Goal: Communication & Community: Answer question/provide support

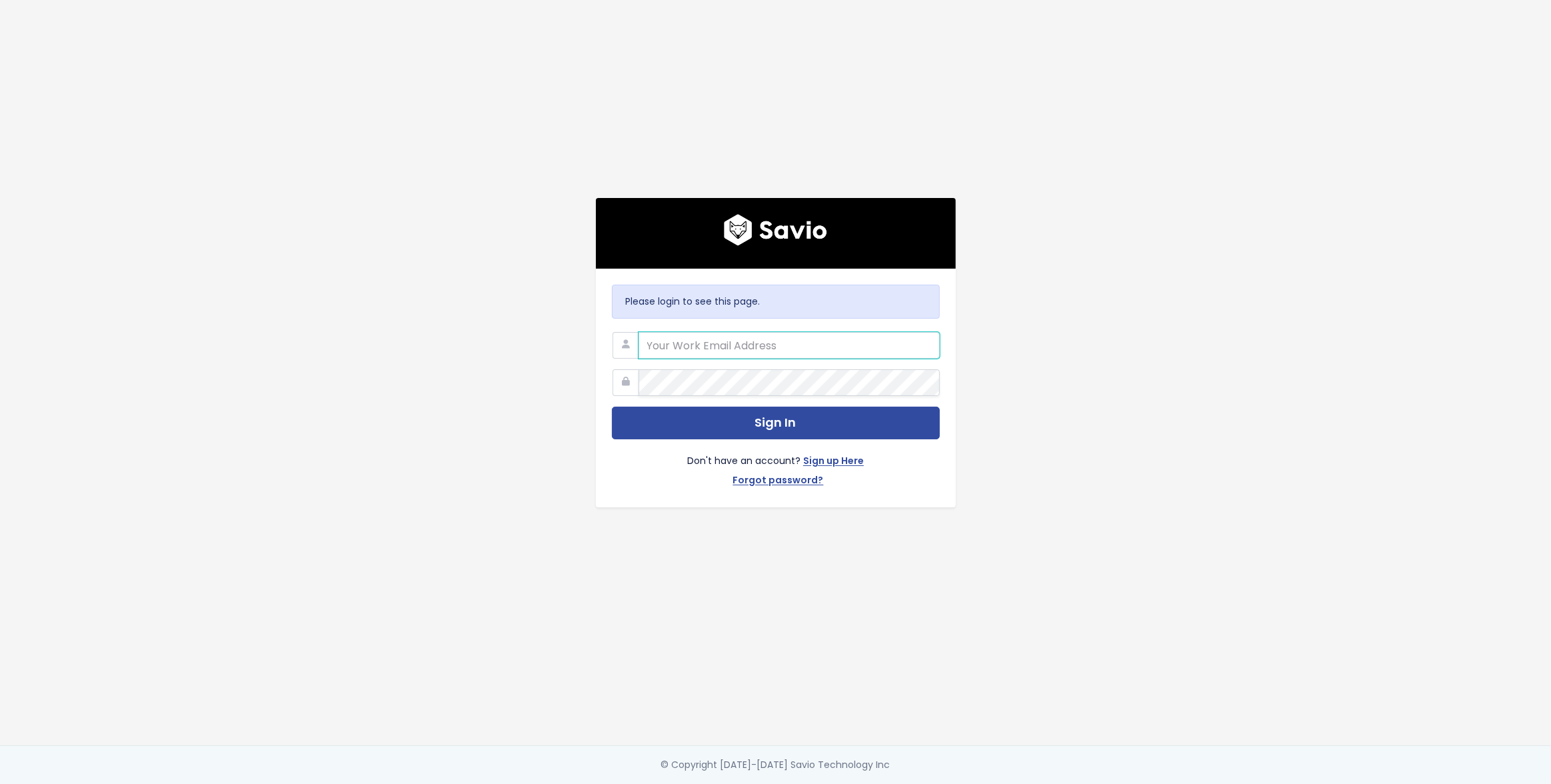
type input "[EMAIL_ADDRESS][DOMAIN_NAME]"
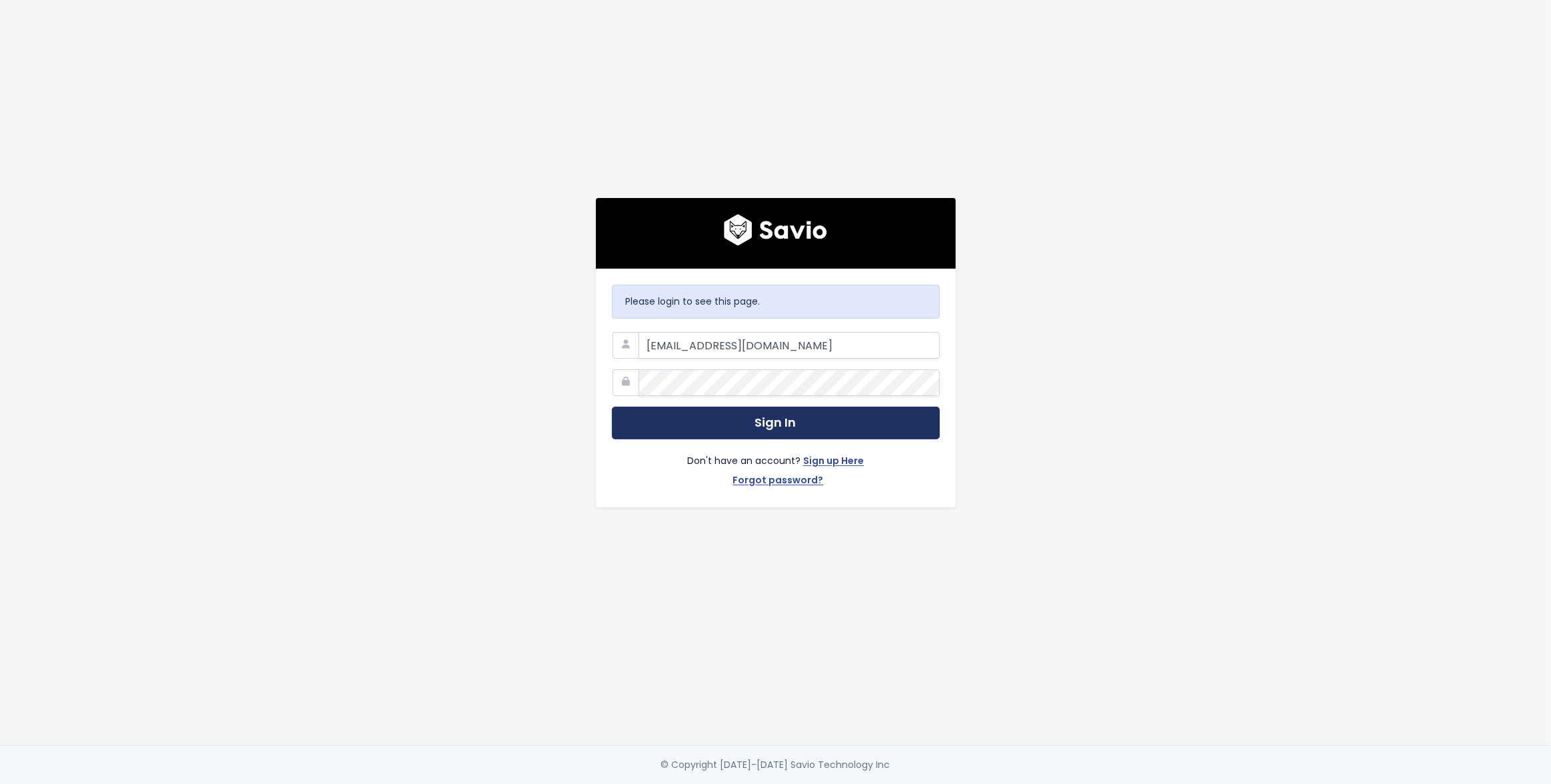
click at [846, 426] on button "Sign In" at bounding box center [776, 423] width 328 height 33
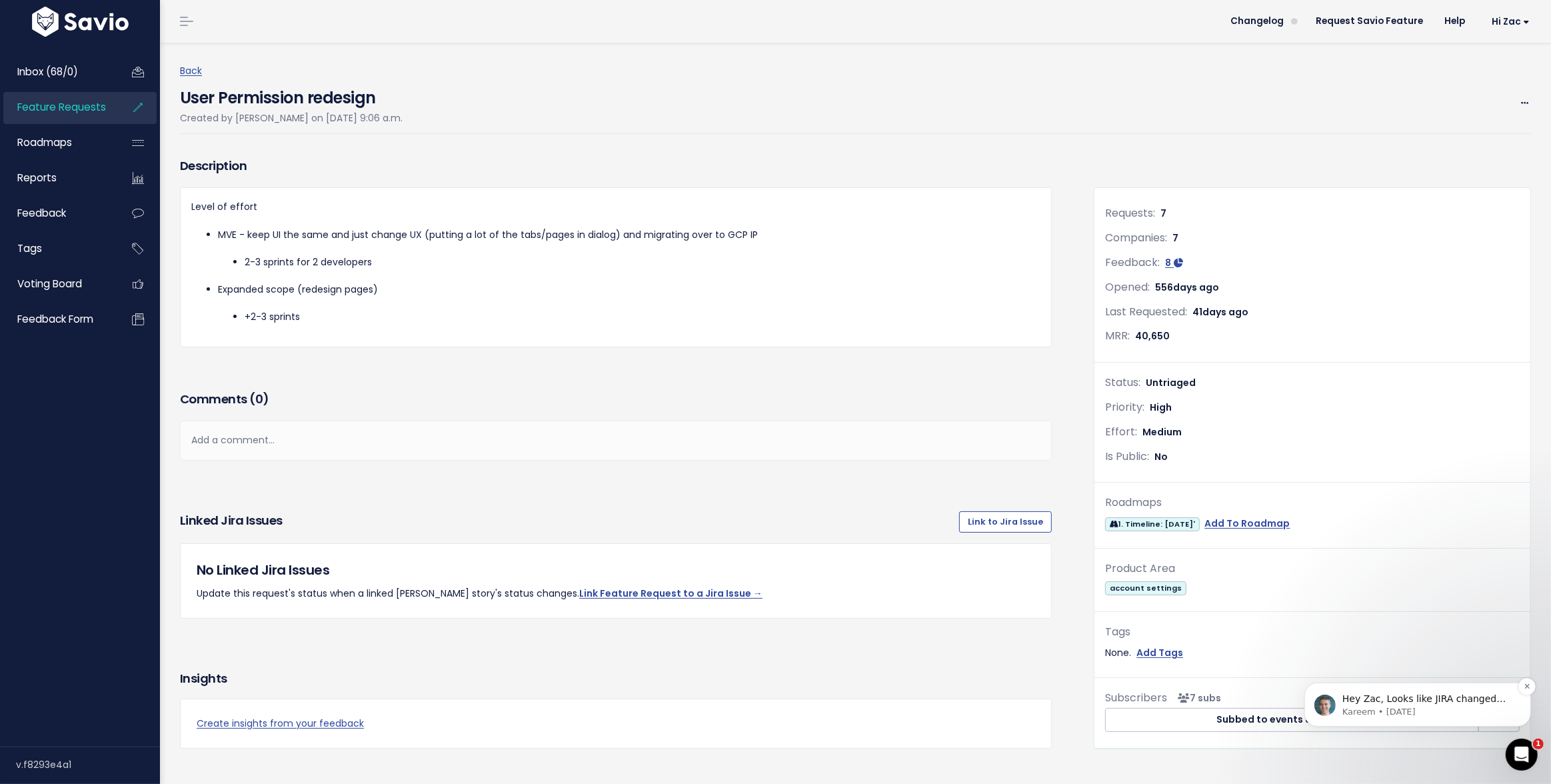
click at [1434, 694] on span "Hey Zac, Looks like JIRA changed their API - we'll update and be in touch when …" at bounding box center [1423, 710] width 164 height 37
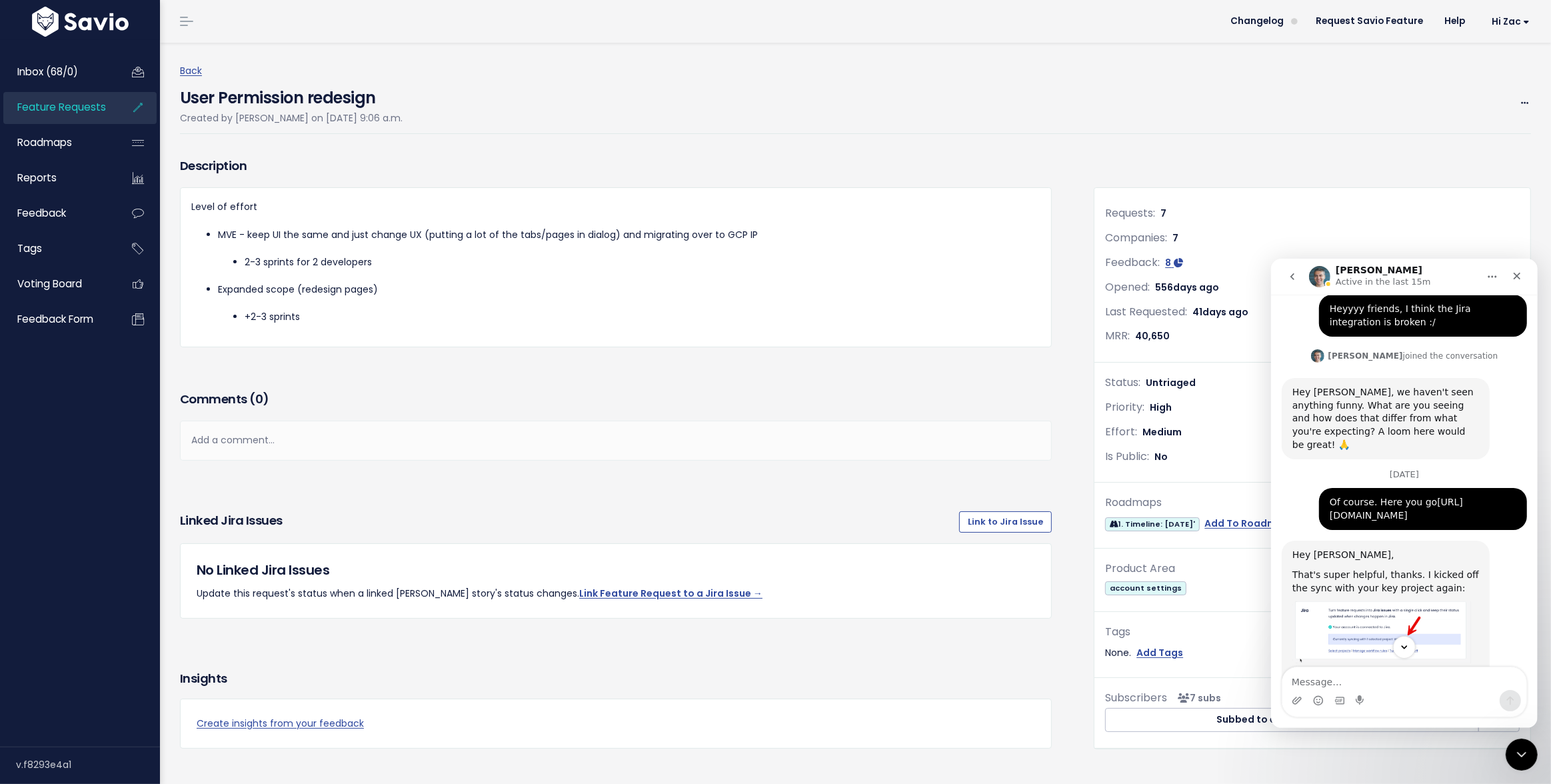
scroll to position [326, 0]
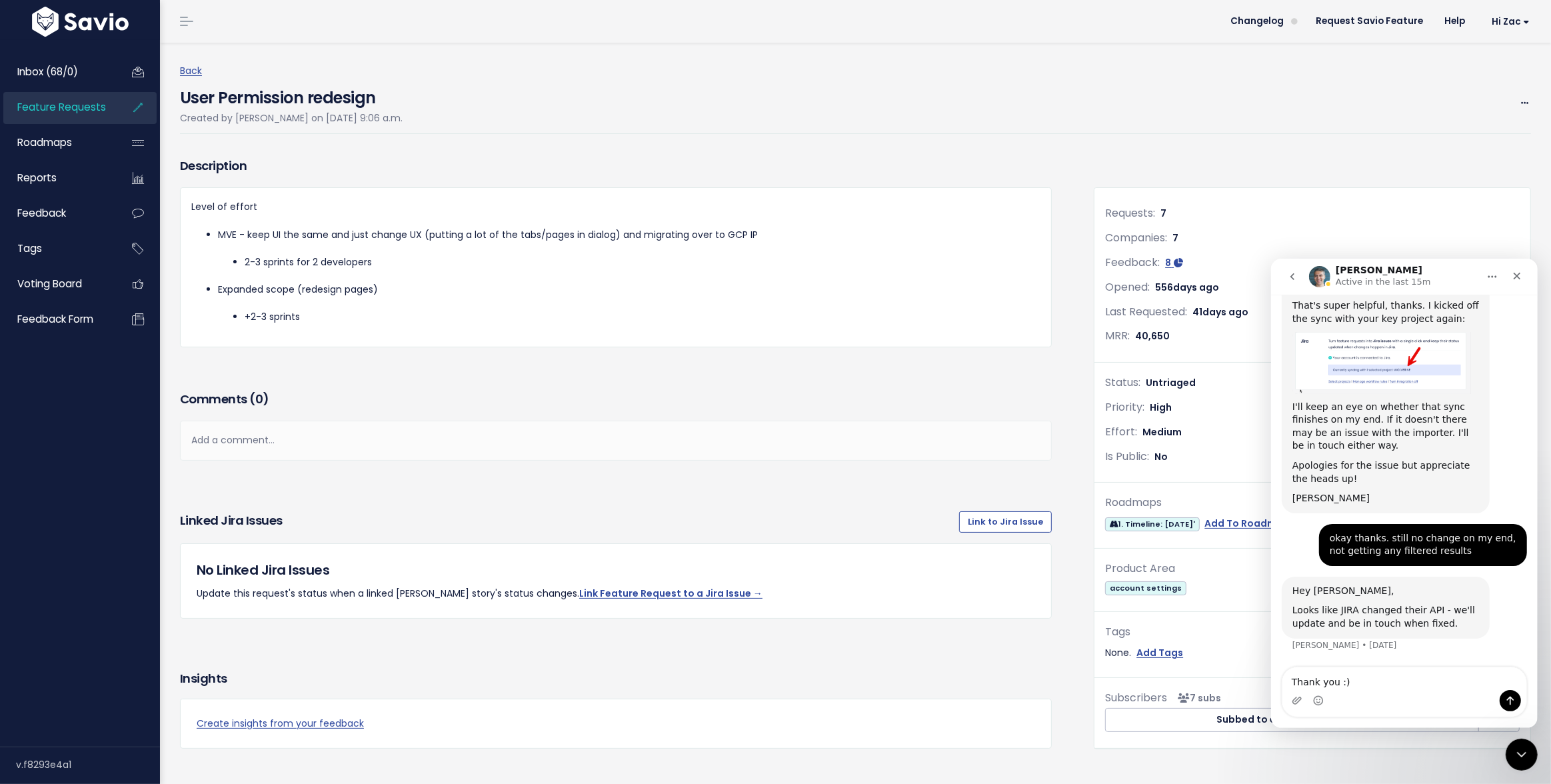
type textarea "Thank you :)"
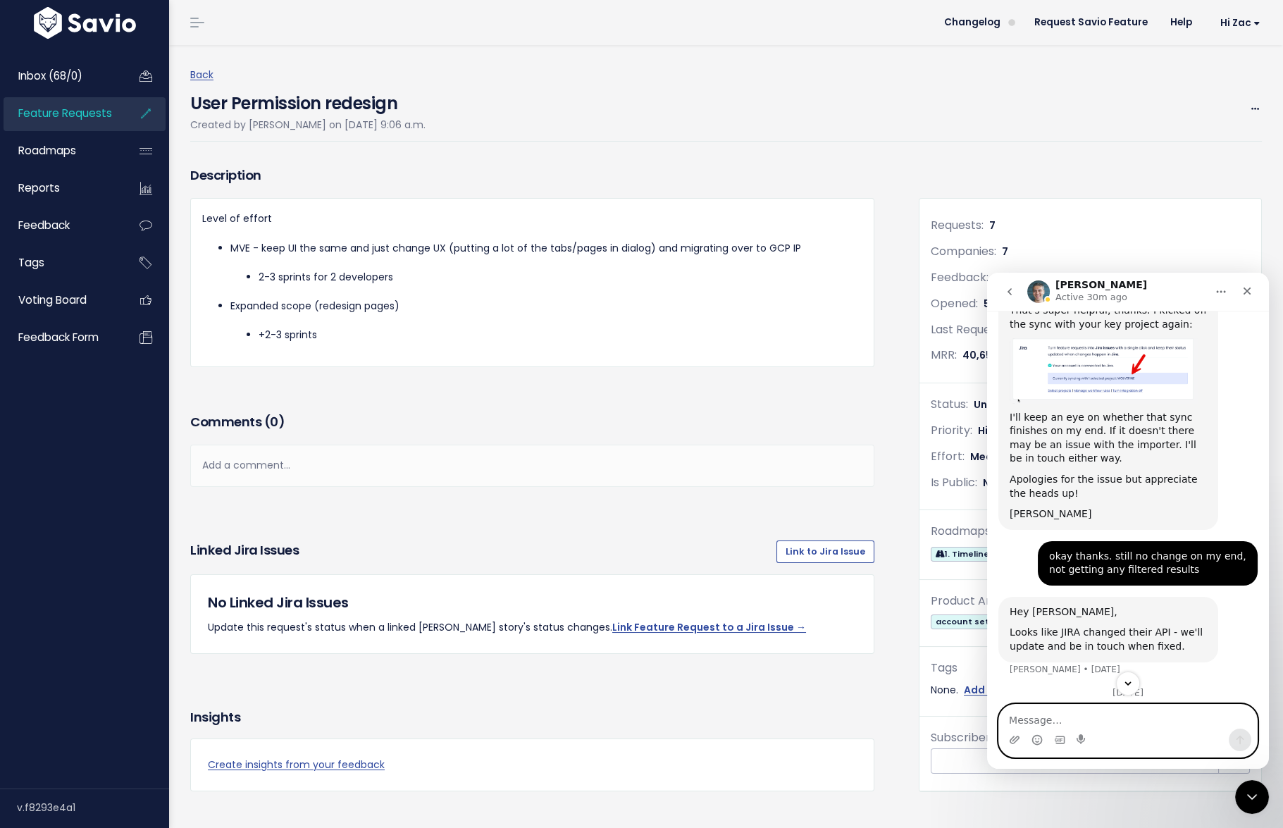
scroll to position [407, 0]
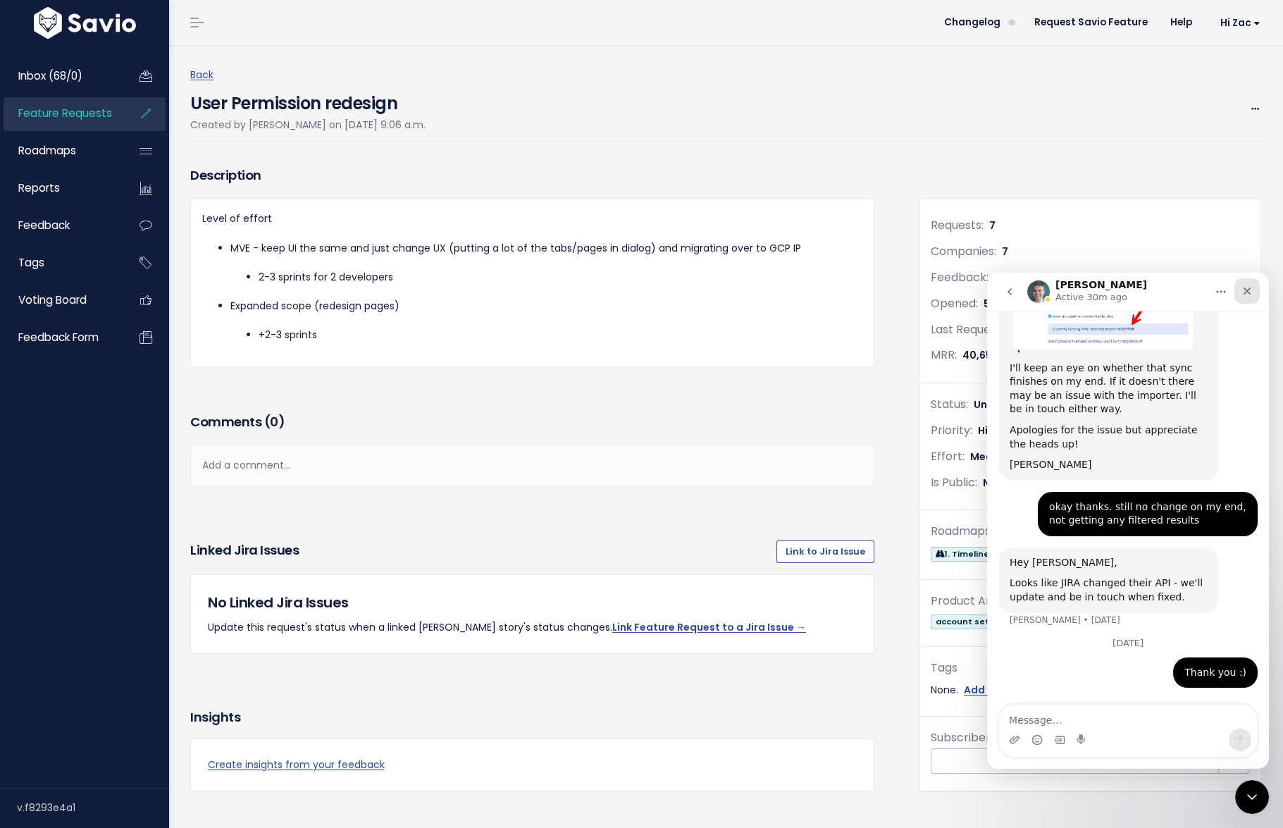
click at [1246, 291] on icon "Close" at bounding box center [1248, 292] width 8 height 8
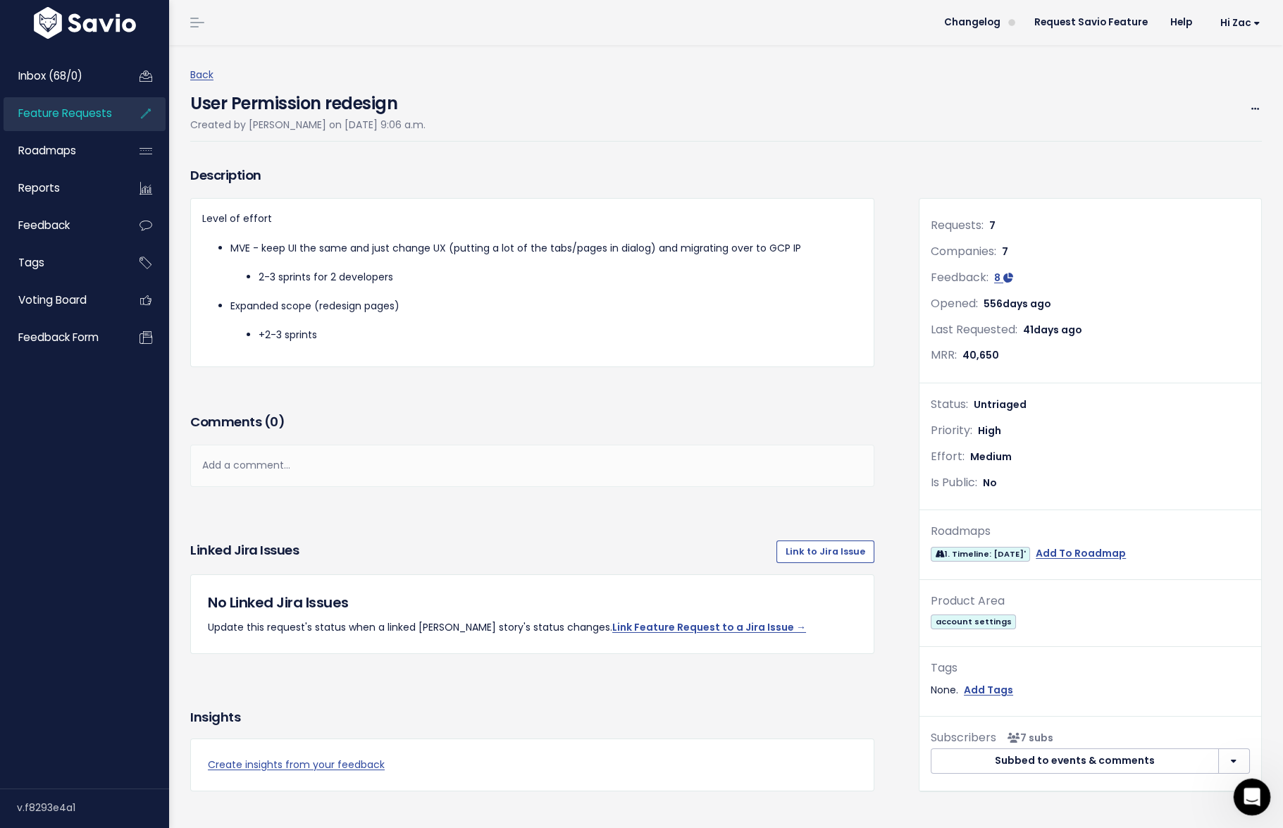
click at [1250, 801] on icon "Open Intercom Messenger" at bounding box center [1250, 795] width 23 height 23
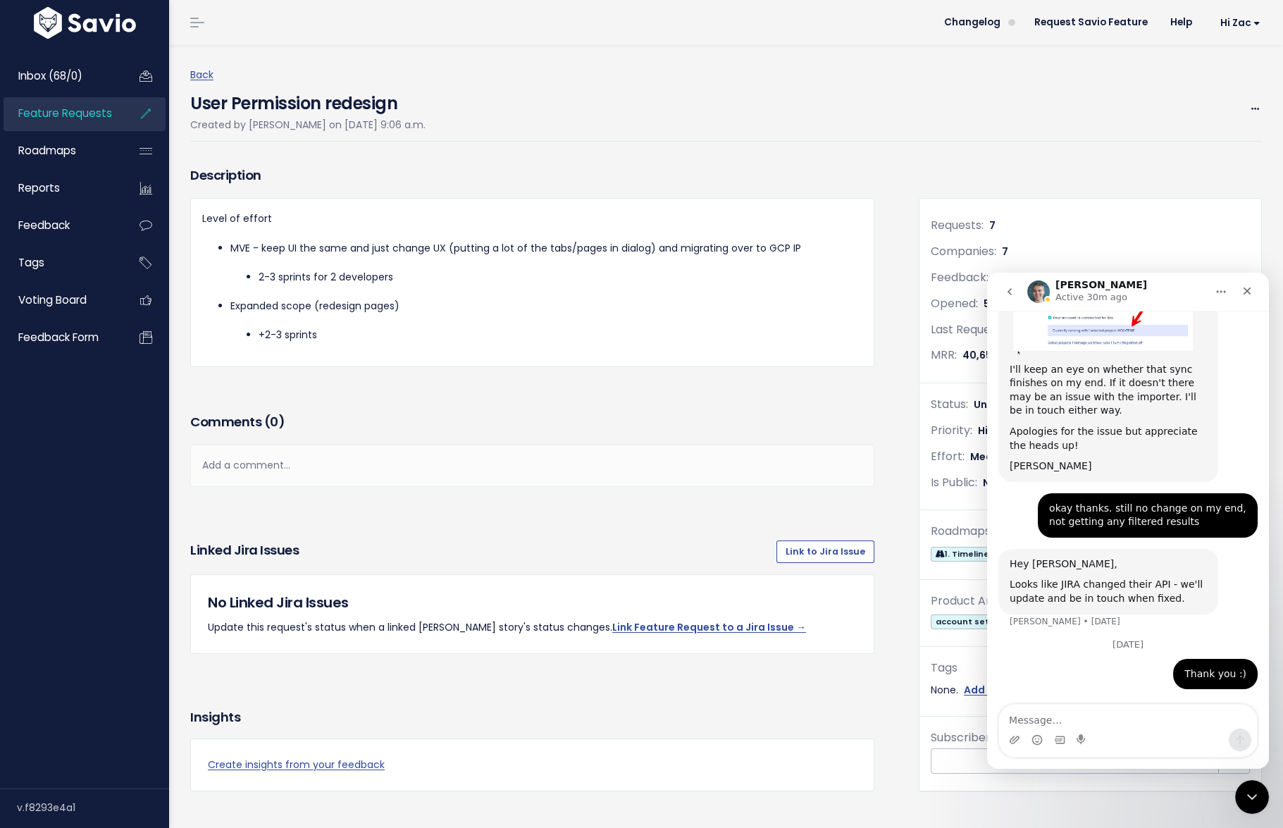
click at [1126, 716] on textarea "Message…" at bounding box center [1128, 717] width 258 height 24
